Goal: Information Seeking & Learning: Learn about a topic

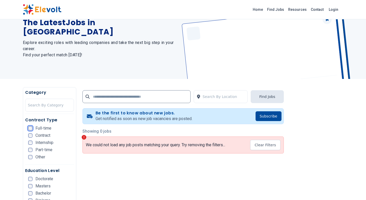
scroll to position [32, 0]
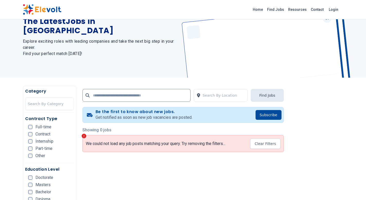
click at [33, 128] on div "Full-time" at bounding box center [39, 127] width 23 height 4
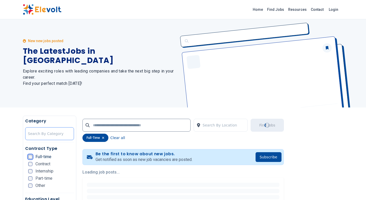
scroll to position [0, 0]
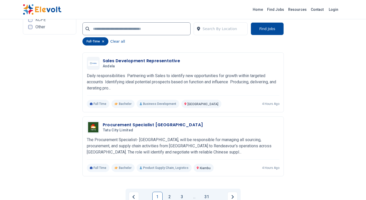
scroll to position [1184, 0]
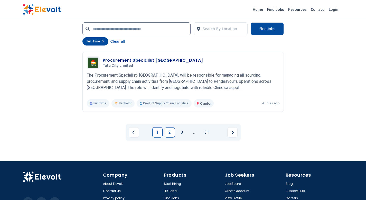
click at [172, 131] on link "2" at bounding box center [170, 132] width 10 height 10
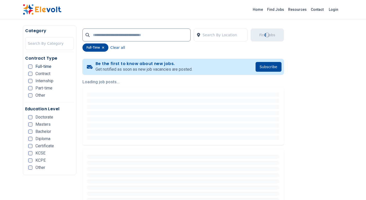
scroll to position [0, 0]
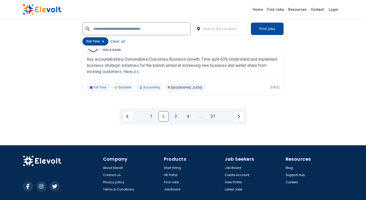
scroll to position [1145, 0]
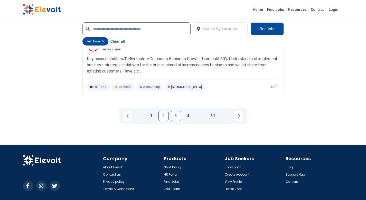
click at [177, 111] on link "3" at bounding box center [176, 116] width 10 height 10
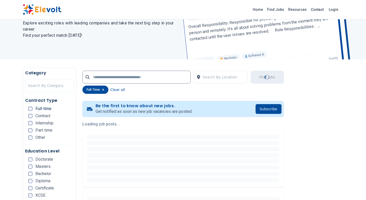
scroll to position [67, 0]
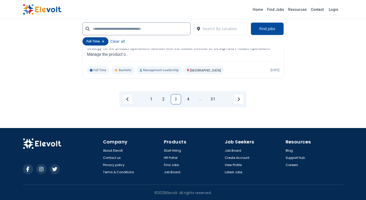
scroll to position [1156, 0]
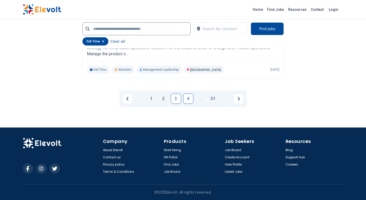
click at [185, 98] on link "4" at bounding box center [188, 99] width 10 height 10
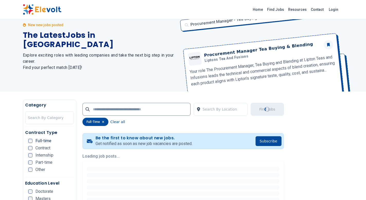
scroll to position [0, 0]
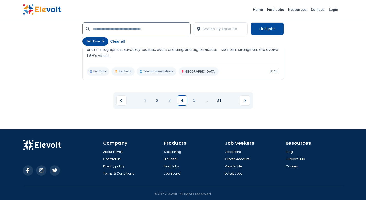
scroll to position [1156, 0]
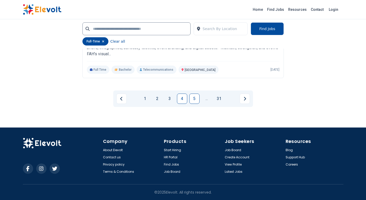
click at [191, 100] on link "5" at bounding box center [195, 99] width 10 height 10
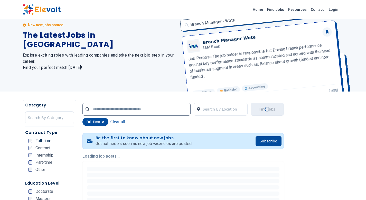
scroll to position [0, 0]
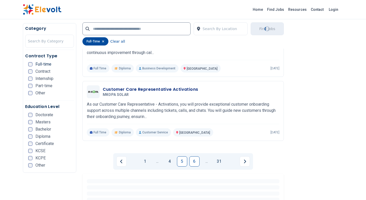
scroll to position [1093, 0]
click at [193, 161] on link "6" at bounding box center [195, 161] width 10 height 10
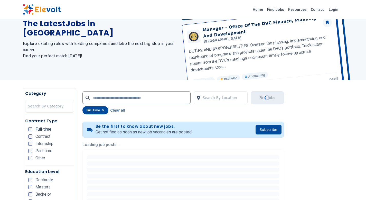
scroll to position [52, 0]
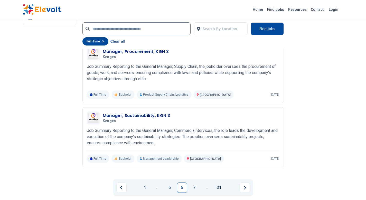
scroll to position [1171, 0]
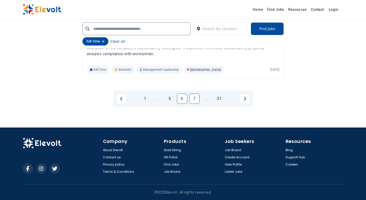
click at [197, 101] on link "7" at bounding box center [195, 99] width 10 height 10
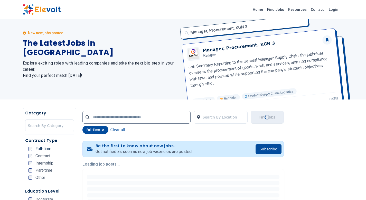
scroll to position [0, 0]
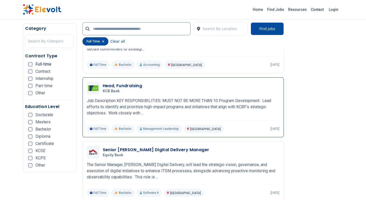
scroll to position [840, 0]
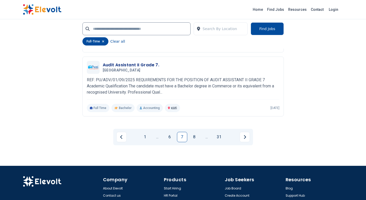
scroll to position [1165, 0]
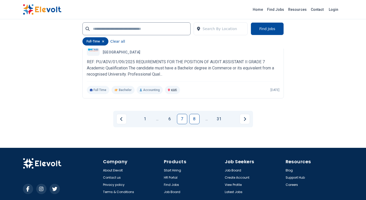
click at [193, 120] on link "8" at bounding box center [195, 119] width 10 height 10
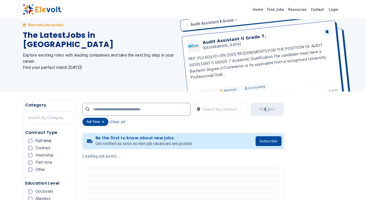
scroll to position [0, 0]
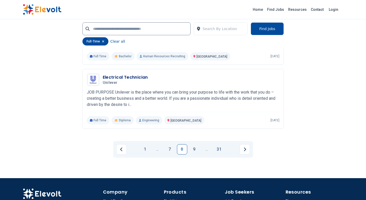
scroll to position [1105, 0]
click at [194, 150] on link "9" at bounding box center [195, 149] width 10 height 10
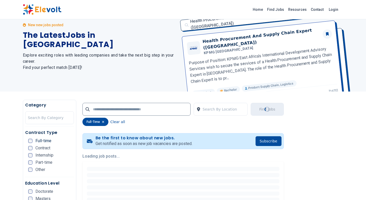
scroll to position [18, 0]
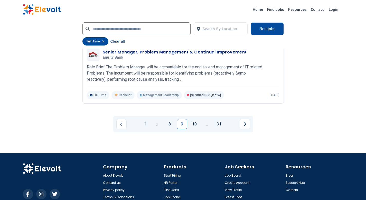
scroll to position [1218, 0]
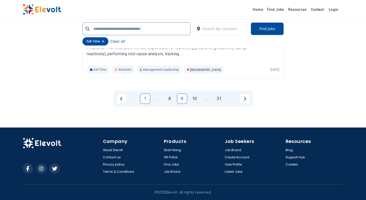
click at [144, 100] on link "1" at bounding box center [145, 99] width 10 height 10
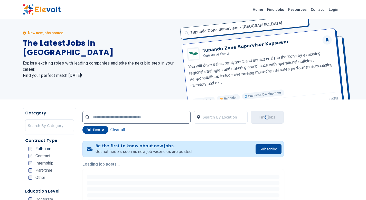
scroll to position [0, 0]
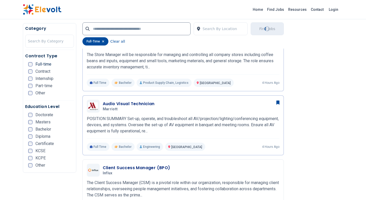
scroll to position [247, 0]
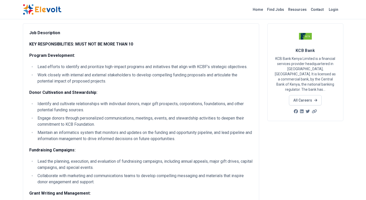
scroll to position [29, 0]
click at [157, 69] on li "Lead efforts to identify and prioritize high-impact programs and initiatives th…" at bounding box center [144, 66] width 217 height 6
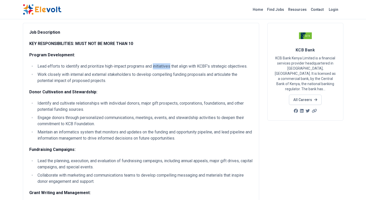
click at [157, 69] on li "Lead efforts to identify and prioritize high-impact programs and initiatives th…" at bounding box center [144, 66] width 217 height 6
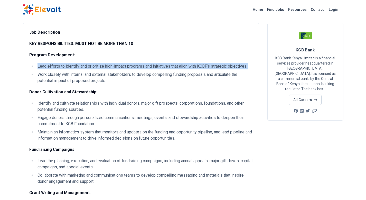
click at [157, 69] on li "Lead efforts to identify and prioritize high-impact programs and initiatives th…" at bounding box center [144, 66] width 217 height 6
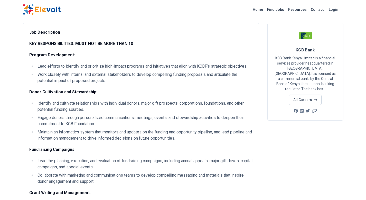
click at [154, 75] on li "Work closely with internal and external stakeholders to develop compelling fund…" at bounding box center [144, 77] width 217 height 12
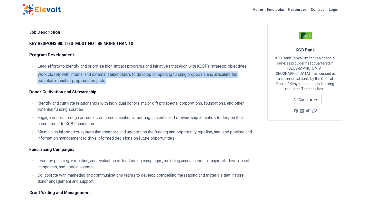
click at [154, 75] on li "Work closely with internal and external stakeholders to develop compelling fund…" at bounding box center [144, 77] width 217 height 12
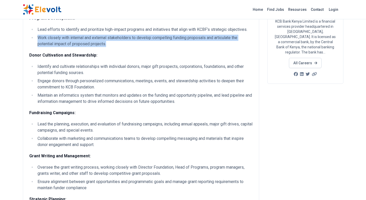
scroll to position [67, 0]
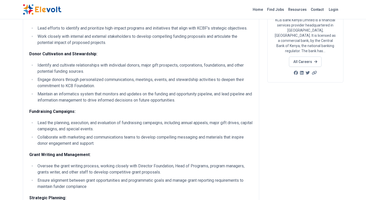
click at [159, 65] on li "Identify and cultivate relationships with individual donors, major gift prospec…" at bounding box center [144, 68] width 217 height 12
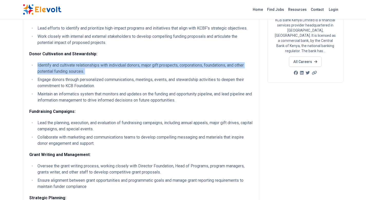
click at [159, 65] on li "Identify and cultivate relationships with individual donors, major gift prospec…" at bounding box center [144, 68] width 217 height 12
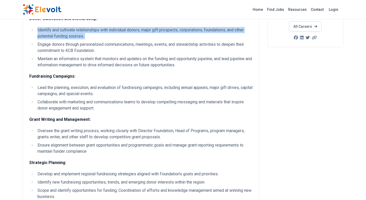
scroll to position [103, 0]
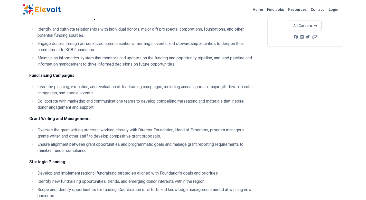
click at [160, 44] on li "Engage donors through personalized communications, meetings, events, and stewar…" at bounding box center [144, 47] width 217 height 12
click at [140, 44] on li "Engage donors through personalized communications, meetings, events, and stewar…" at bounding box center [144, 47] width 217 height 12
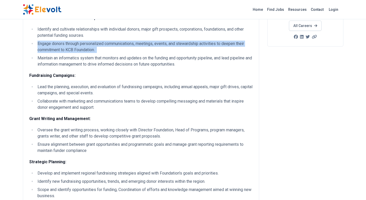
click at [140, 44] on li "Engage donors through personalized communications, meetings, events, and stewar…" at bounding box center [144, 47] width 217 height 12
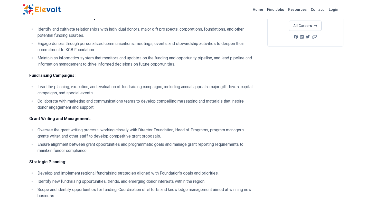
click at [138, 58] on li "Maintain an informatics system that monitors and updates on the funding and opp…" at bounding box center [144, 61] width 217 height 12
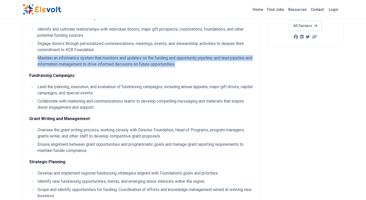
click at [138, 58] on li "Maintain an informatics system that monitors and updates on the funding and opp…" at bounding box center [144, 61] width 217 height 12
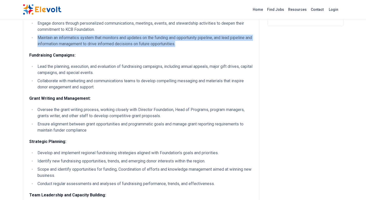
scroll to position [131, 0]
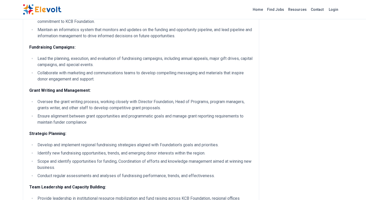
click at [125, 60] on li "Lead the planning, execution, and evaluation of fundraising campaigns, includin…" at bounding box center [144, 62] width 217 height 12
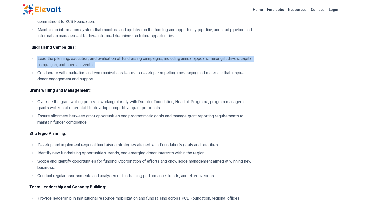
click at [125, 60] on li "Lead the planning, execution, and evaluation of fundraising campaigns, includin…" at bounding box center [144, 62] width 217 height 12
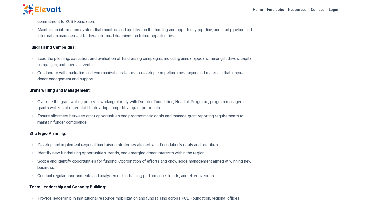
click at [129, 72] on li "Collaborate with marketing and communications teams to develop compelling messa…" at bounding box center [144, 76] width 217 height 12
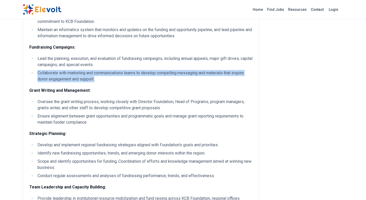
click at [129, 72] on li "Collaborate with marketing and communications teams to develop compelling messa…" at bounding box center [144, 76] width 217 height 12
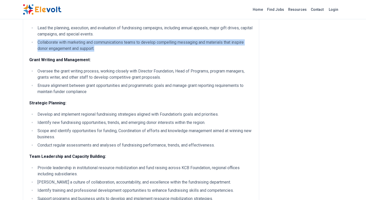
scroll to position [164, 0]
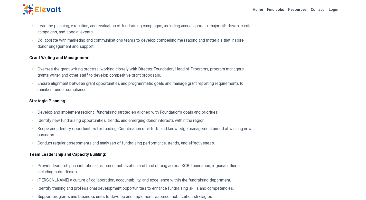
click at [132, 71] on li "Oversee the grant writing process, working closely with Director Foundation, He…" at bounding box center [144, 72] width 217 height 12
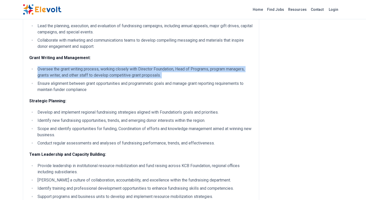
click at [132, 71] on li "Oversee the grant writing process, working closely with Director Foundation, He…" at bounding box center [144, 72] width 217 height 12
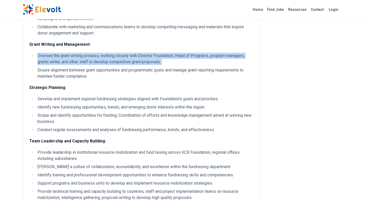
scroll to position [178, 0]
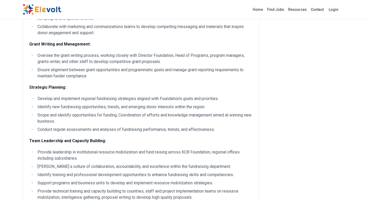
click at [132, 70] on li "Ensure alignment between grant opportunities and programmatic goals and manage …" at bounding box center [144, 73] width 217 height 12
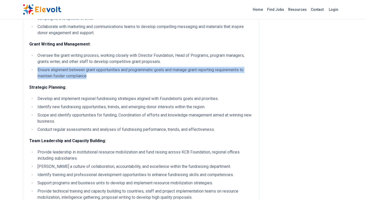
click at [132, 70] on li "Ensure alignment between grant opportunities and programmatic goals and manage …" at bounding box center [144, 73] width 217 height 12
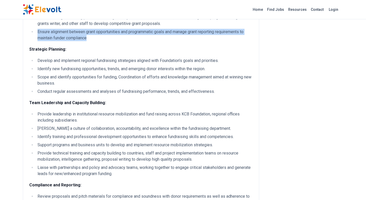
scroll to position [216, 0]
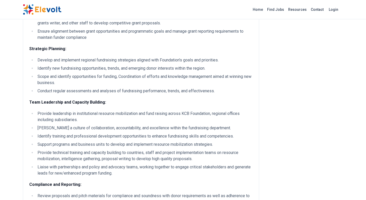
click at [138, 62] on li "Develop and implement regional fundraising strategies aligned with Foundation’s…" at bounding box center [144, 60] width 217 height 6
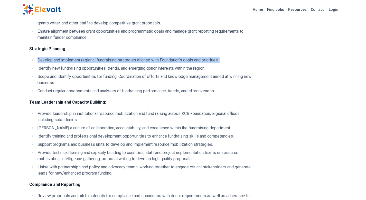
click at [138, 62] on li "Develop and implement regional fundraising strategies aligned with Foundation’s…" at bounding box center [144, 60] width 217 height 6
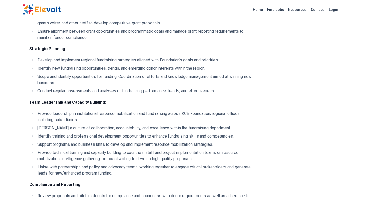
click at [133, 67] on li "Identify new fundraising opportunities, trends, and emerging donor interests wi…" at bounding box center [144, 68] width 217 height 6
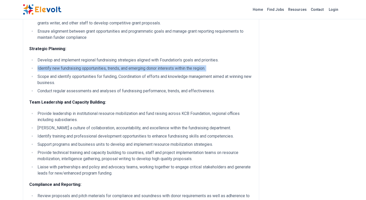
click at [133, 67] on li "Identify new fundraising opportunities, trends, and emerging donor interests wi…" at bounding box center [144, 68] width 217 height 6
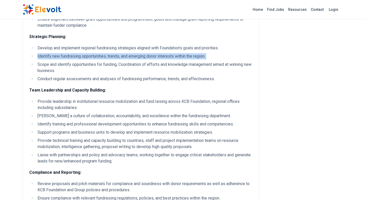
scroll to position [229, 0]
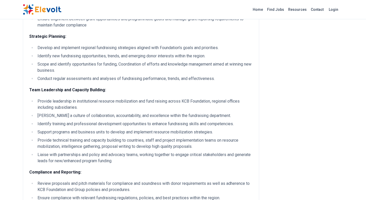
click at [134, 64] on li "Scope and identify opportunities for funding, Coordination of efforts and knowl…" at bounding box center [144, 67] width 217 height 12
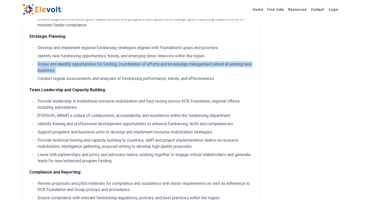
click at [134, 64] on li "Scope and identify opportunities for funding, Coordination of efforts and knowl…" at bounding box center [144, 67] width 217 height 12
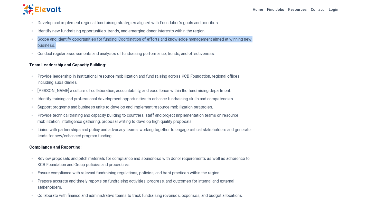
scroll to position [258, 0]
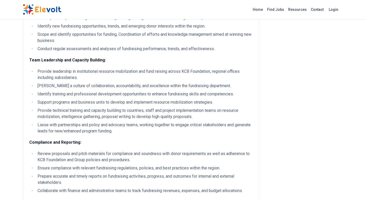
click at [137, 51] on li "Conduct regular assessments and analyses of fundraising performance, trends, an…" at bounding box center [144, 49] width 217 height 6
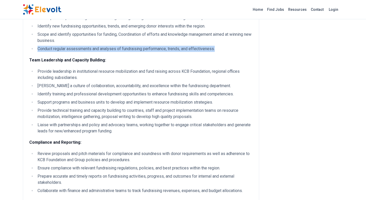
click at [137, 51] on li "Conduct regular assessments and analyses of fundraising performance, trends, an…" at bounding box center [144, 49] width 217 height 6
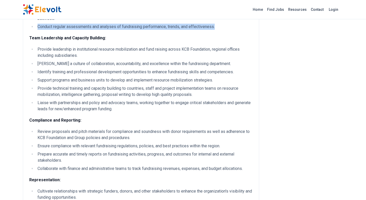
scroll to position [292, 0]
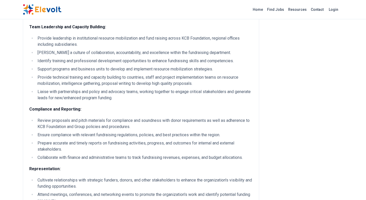
click at [143, 39] on li "Provide leadership in institutional resource mobilization and fund raising acro…" at bounding box center [144, 41] width 217 height 12
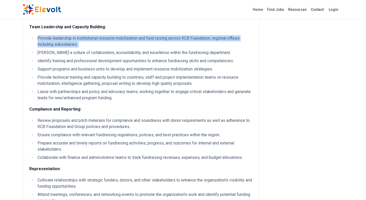
click at [143, 39] on li "Provide leadership in institutional resource mobilization and fund raising acro…" at bounding box center [144, 41] width 217 height 12
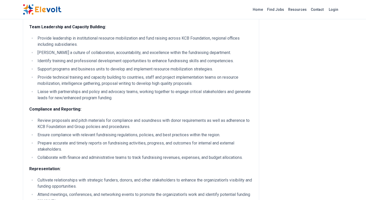
click at [137, 53] on li "[PERSON_NAME] a culture of collaboration, accountability, and excellence within…" at bounding box center [144, 53] width 217 height 6
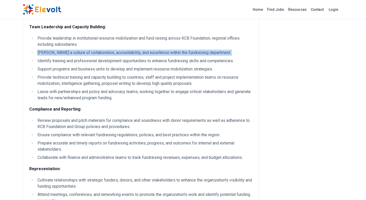
click at [137, 54] on li "[PERSON_NAME] a culture of collaboration, accountability, and excellence within…" at bounding box center [144, 53] width 217 height 6
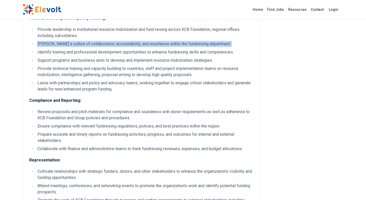
scroll to position [301, 0]
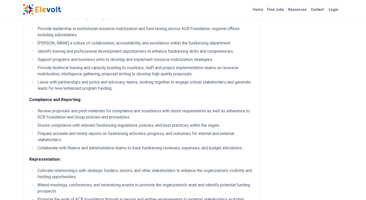
click at [107, 49] on li "Identify training and professional development opportunities to enhance fundrai…" at bounding box center [144, 51] width 217 height 6
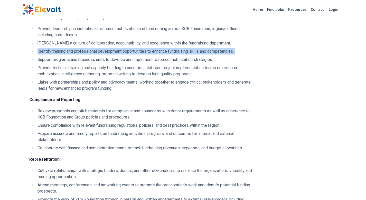
click at [107, 49] on li "Identify training and professional development opportunities to enhance fundrai…" at bounding box center [144, 51] width 217 height 6
click at [102, 56] on ul "Provide leadership in institutional resource mobilization and fund raising acro…" at bounding box center [141, 59] width 224 height 66
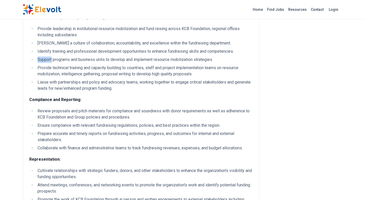
click at [102, 56] on ul "Provide leadership in institutional resource mobilization and fund raising acro…" at bounding box center [141, 59] width 224 height 66
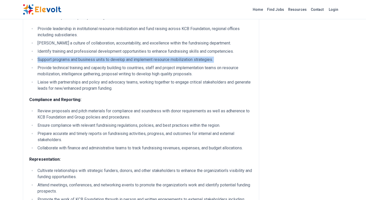
click at [102, 56] on ul "Provide leadership in institutional resource mobilization and fund raising acro…" at bounding box center [141, 59] width 224 height 66
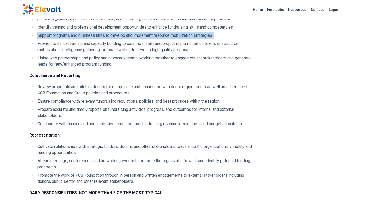
scroll to position [326, 0]
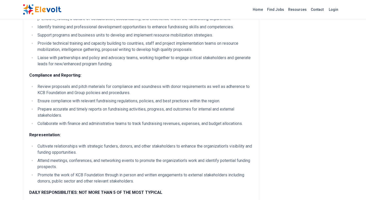
click at [103, 44] on li "Provide technical training and capacity building to countries, staff and projec…" at bounding box center [144, 46] width 217 height 12
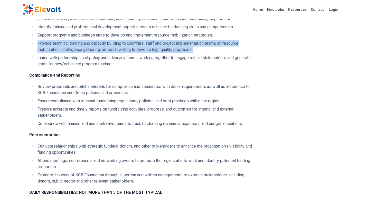
click at [103, 44] on li "Provide technical training and capacity building to countries, staff and projec…" at bounding box center [144, 46] width 217 height 12
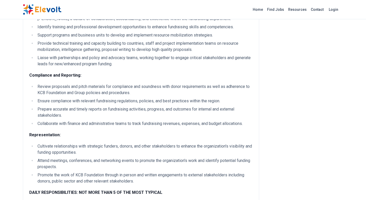
click at [103, 57] on li "Liaise with partnerships and policy and advocacy teams, working together to eng…" at bounding box center [144, 61] width 217 height 12
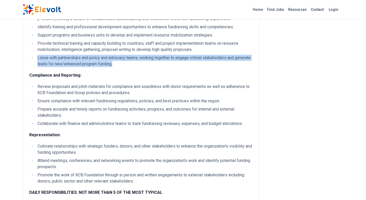
click at [103, 57] on li "Liaise with partnerships and policy and advocacy teams, working together to eng…" at bounding box center [144, 61] width 217 height 12
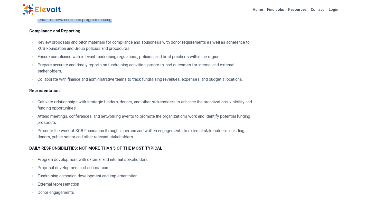
scroll to position [370, 0]
click at [105, 47] on li "Review proposals and pitch materials for compliance and soundness with donor re…" at bounding box center [144, 45] width 217 height 12
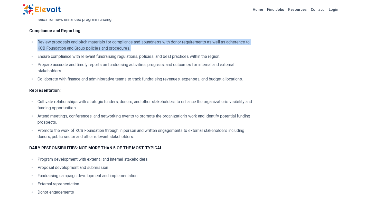
click at [105, 47] on li "Review proposals and pitch materials for compliance and soundness with donor re…" at bounding box center [144, 45] width 217 height 12
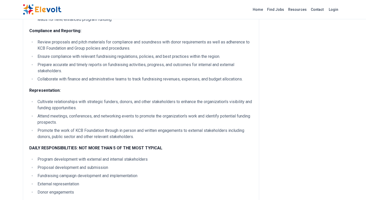
click at [101, 56] on li "Ensure compliance with relevant fundraising regulations, policies, and best pra…" at bounding box center [144, 56] width 217 height 6
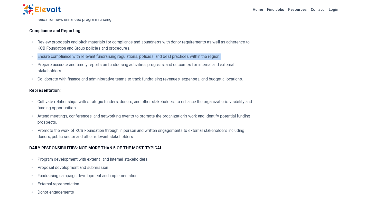
click at [101, 56] on li "Ensure compliance with relevant fundraising regulations, policies, and best pra…" at bounding box center [144, 56] width 217 height 6
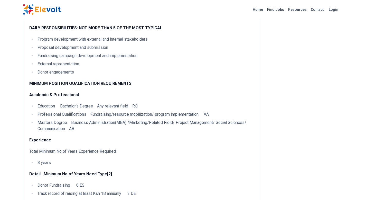
scroll to position [490, 0]
click at [107, 40] on li "Program development with external and internal stakeholders" at bounding box center [144, 39] width 217 height 6
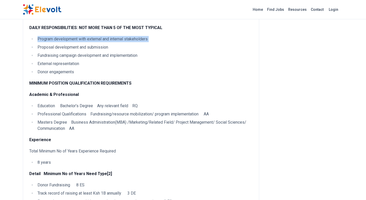
click at [107, 40] on li "Program development with external and internal stakeholders" at bounding box center [144, 39] width 217 height 6
click at [106, 55] on li "Fundraising campaign development and implementation" at bounding box center [144, 55] width 217 height 6
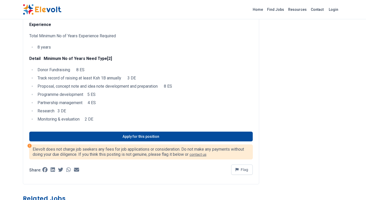
scroll to position [607, 0]
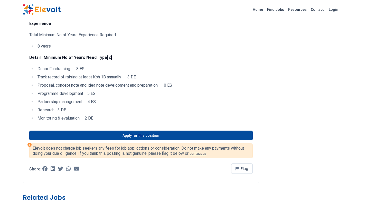
click at [73, 69] on li "Donor Fundraising 8 ES" at bounding box center [144, 69] width 217 height 6
click at [80, 77] on li "Track record of raising at least Ksh 1B annually 3 DE" at bounding box center [144, 77] width 217 height 6
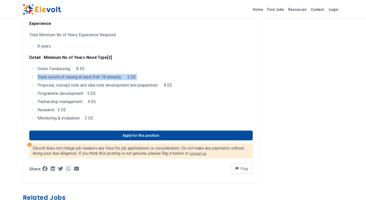
click at [80, 77] on li "Track record of raising at least Ksh 1B annually 3 DE" at bounding box center [144, 77] width 217 height 6
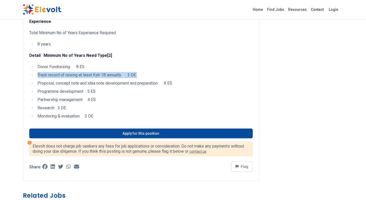
scroll to position [610, 0]
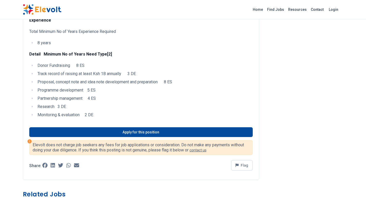
click at [133, 64] on li "Donor Fundraising 8 ES" at bounding box center [144, 65] width 217 height 6
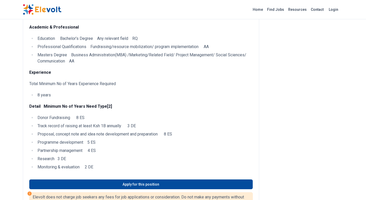
scroll to position [520, 0]
